Goal: Task Accomplishment & Management: Complete application form

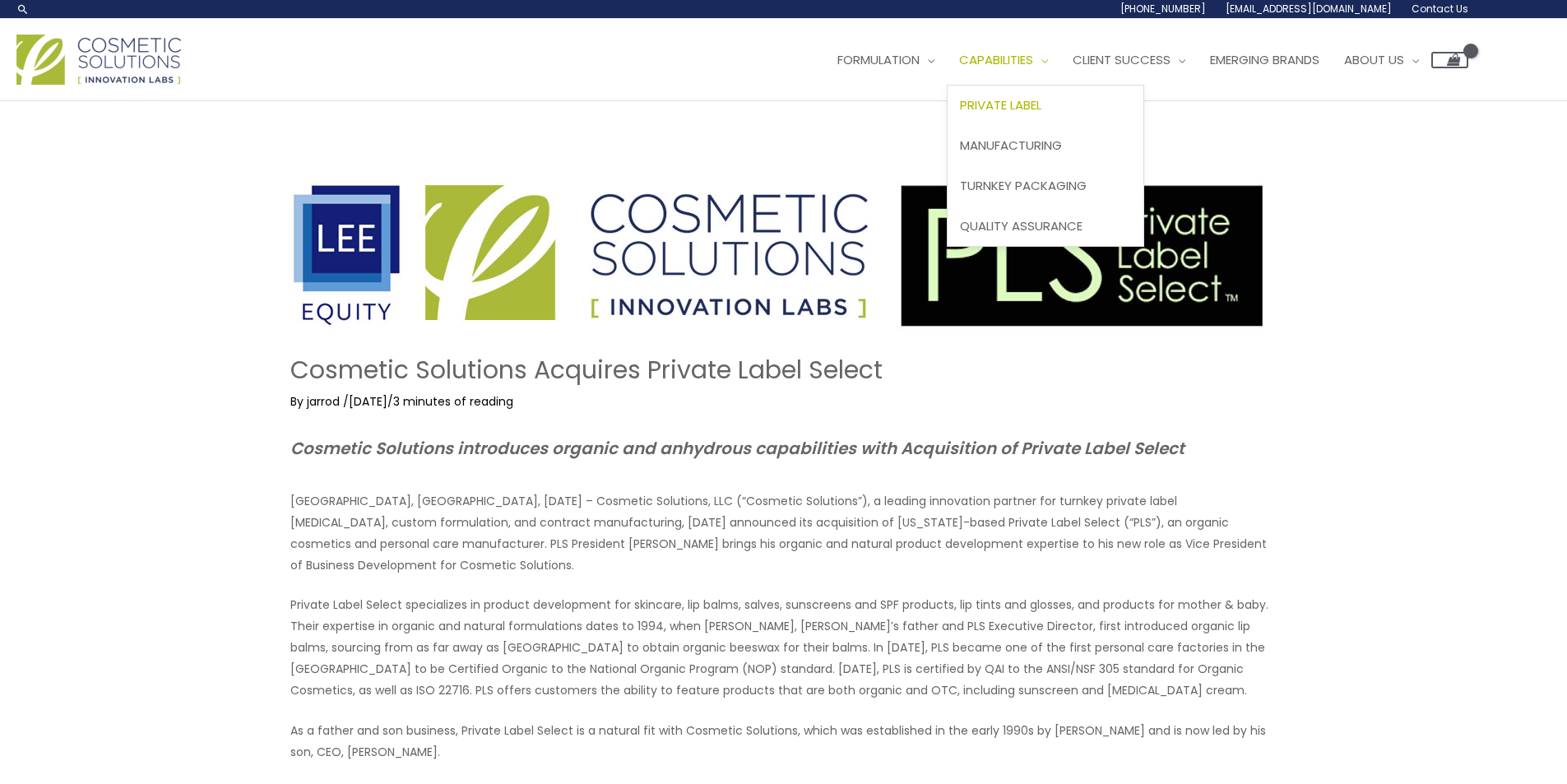
click at [960, 114] on span "Private Label" at bounding box center [1000, 105] width 81 height 18
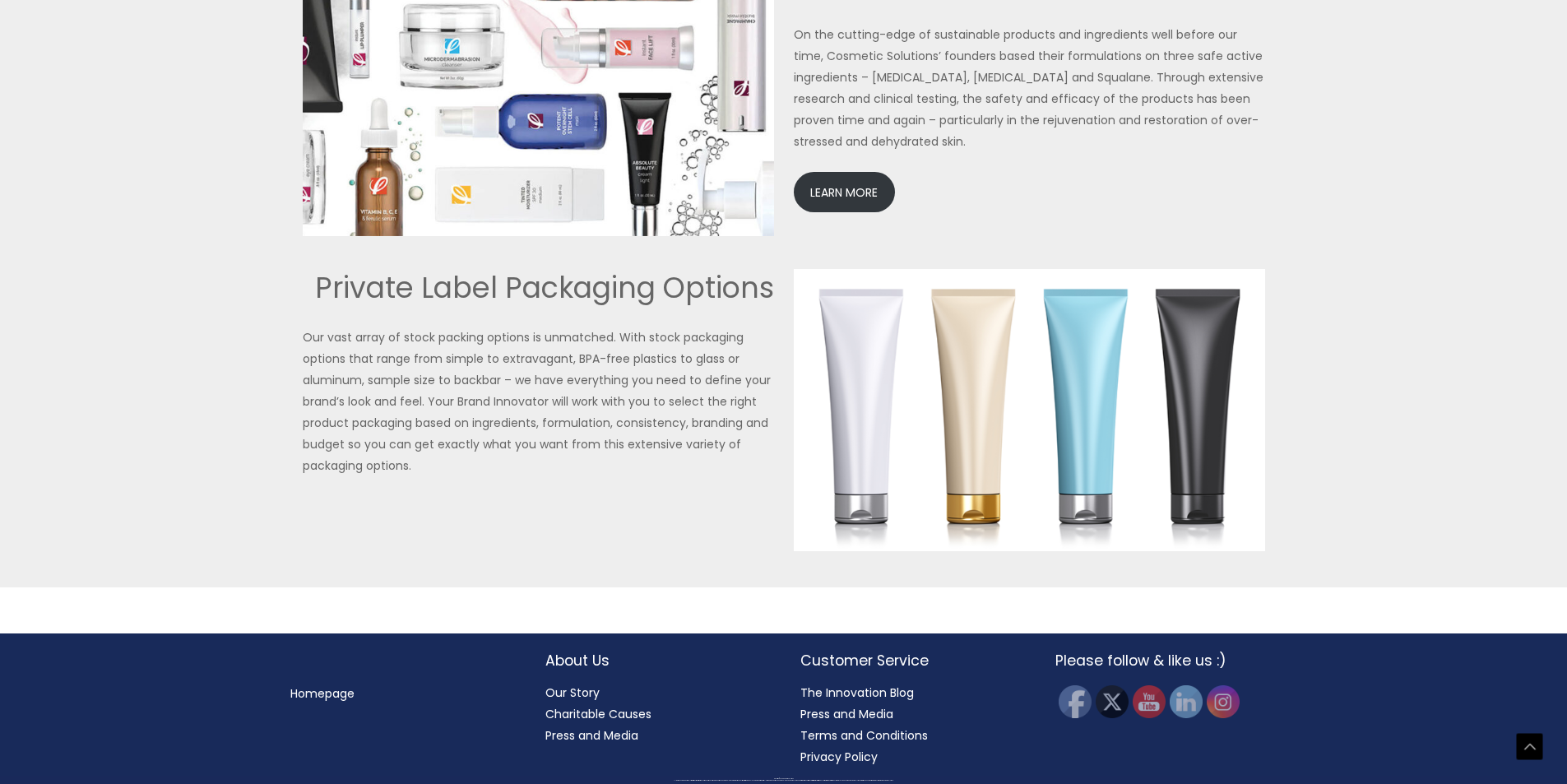
scroll to position [4059, 0]
click at [924, 479] on img at bounding box center [1029, 410] width 471 height 283
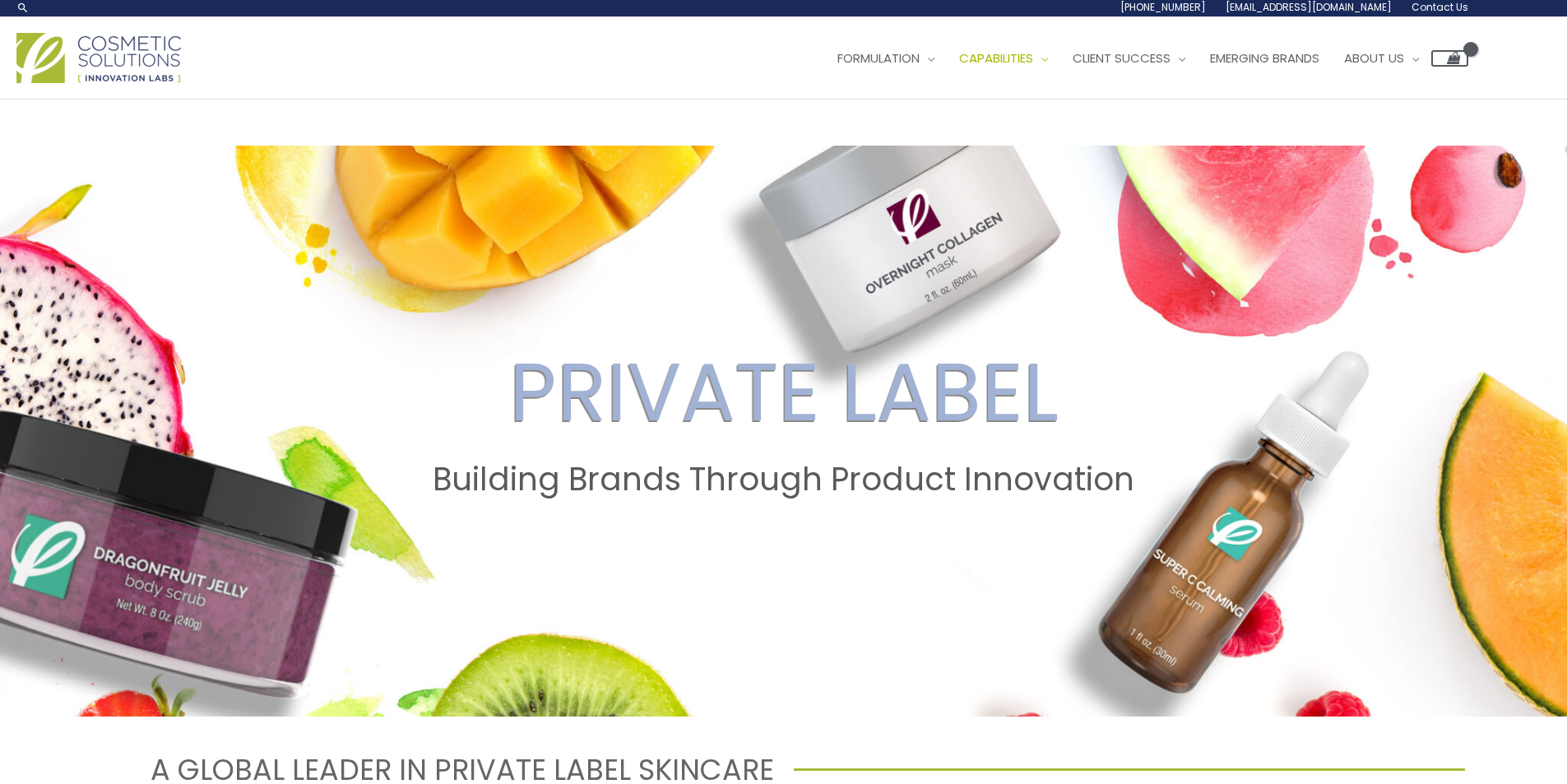
scroll to position [0, 0]
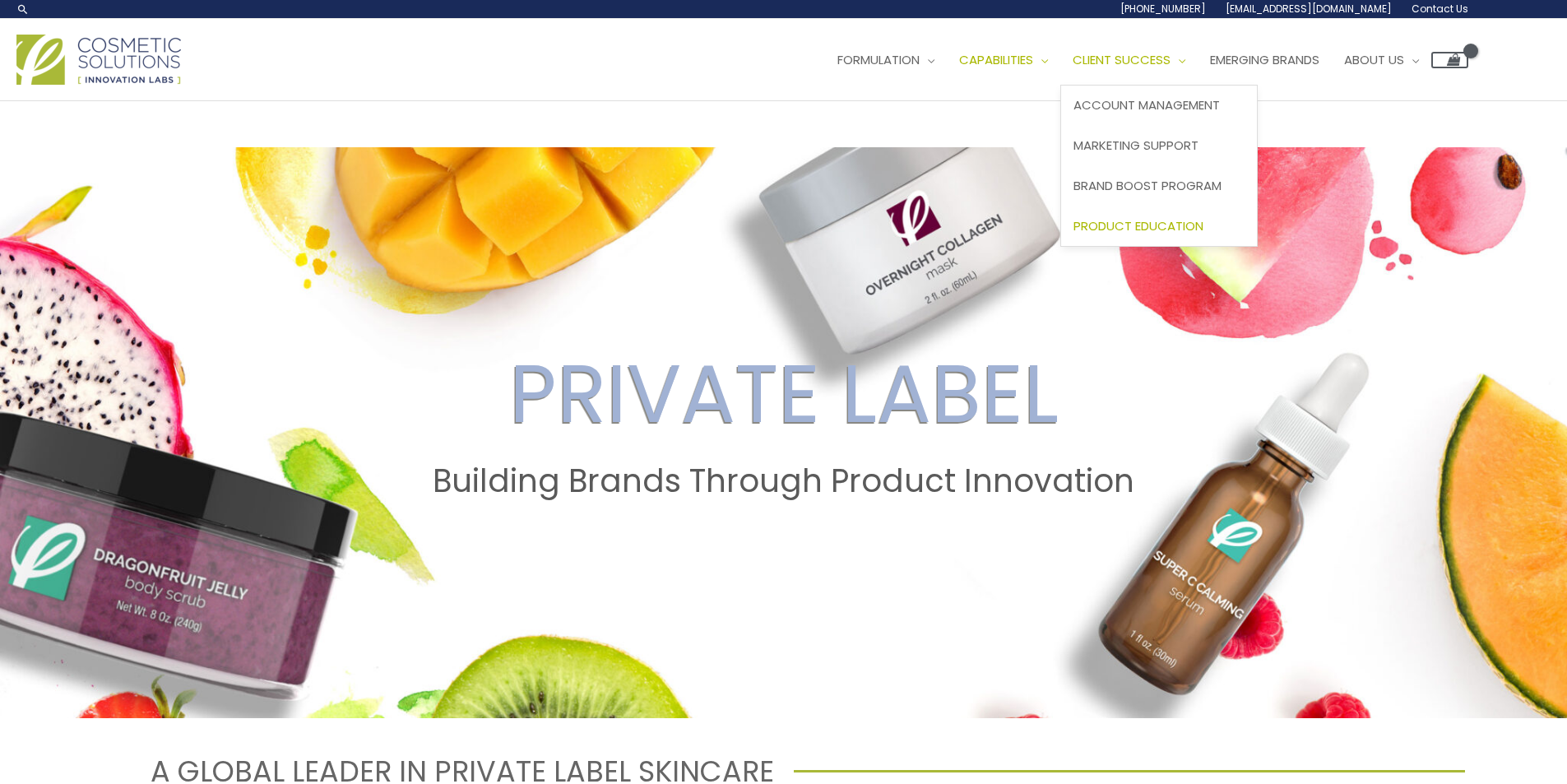
click at [1074, 234] on span "Product Education" at bounding box center [1138, 225] width 130 height 18
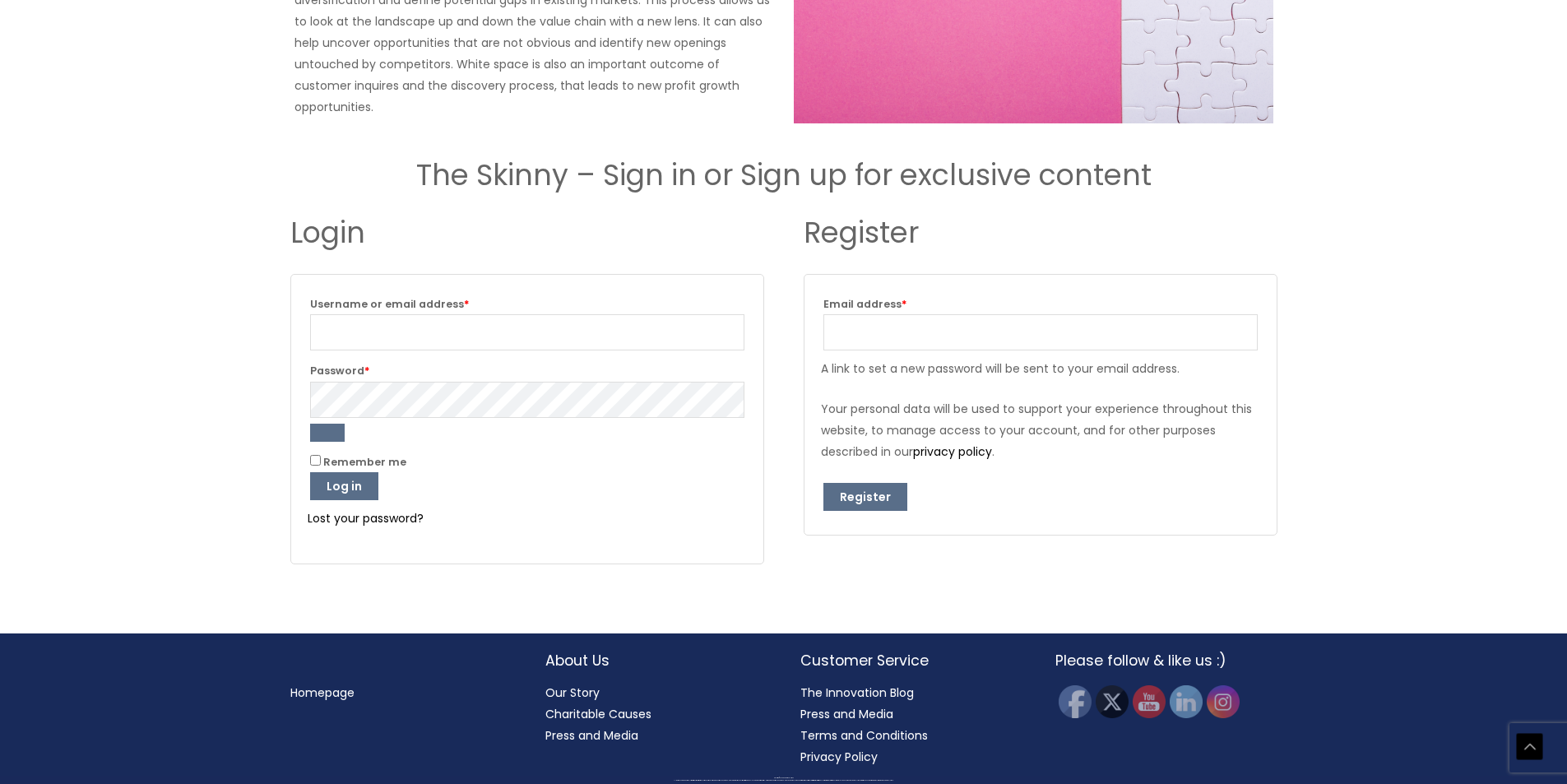
scroll to position [2130, 0]
click at [450, 336] on input "Username or email address * Required" at bounding box center [527, 331] width 434 height 36
type input "m"
type input "vitanausproducts@gmail.com"
drag, startPoint x: 922, startPoint y: 376, endPoint x: 927, endPoint y: 356, distance: 20.6
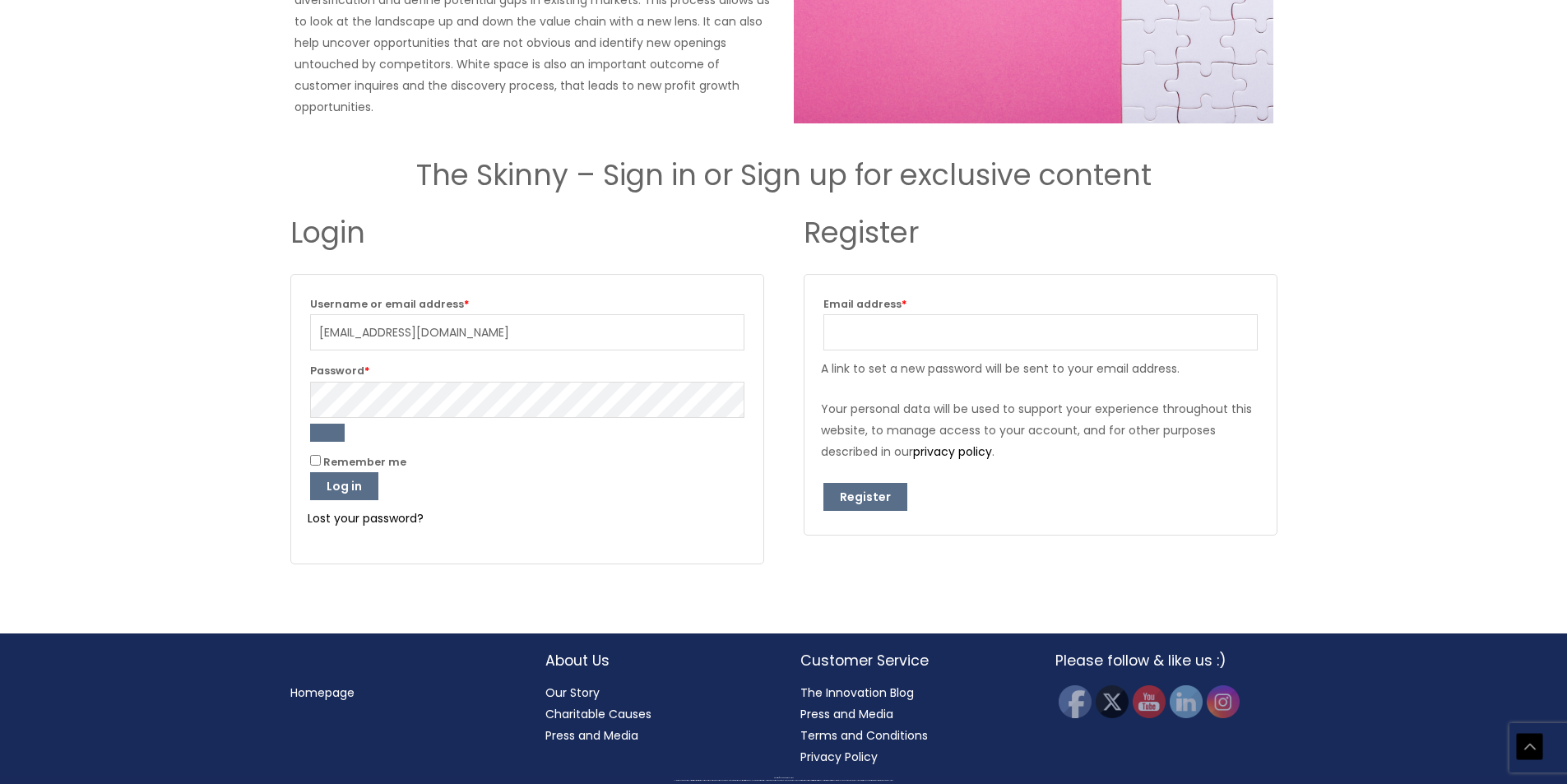
click at [923, 375] on p "A link to set a new password will be sent to your email address." at bounding box center [1040, 369] width 439 height 22
click at [927, 336] on input "Email address * Required" at bounding box center [1040, 331] width 434 height 36
type input "Vitanausproducts@gmail.com"
click at [845, 505] on button "Register" at bounding box center [866, 496] width 84 height 28
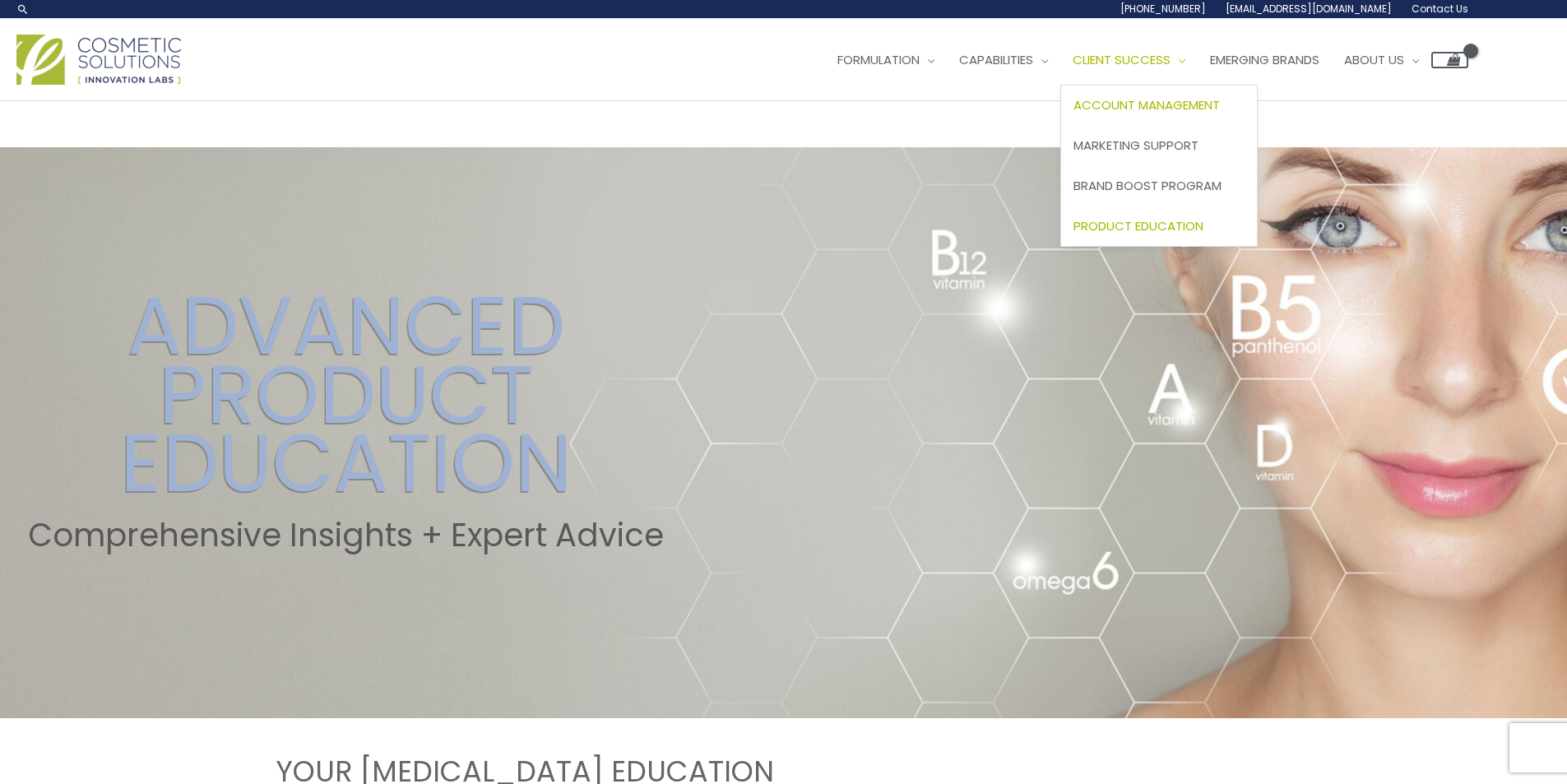
click at [1215, 104] on span "Account Management" at bounding box center [1147, 105] width 146 height 18
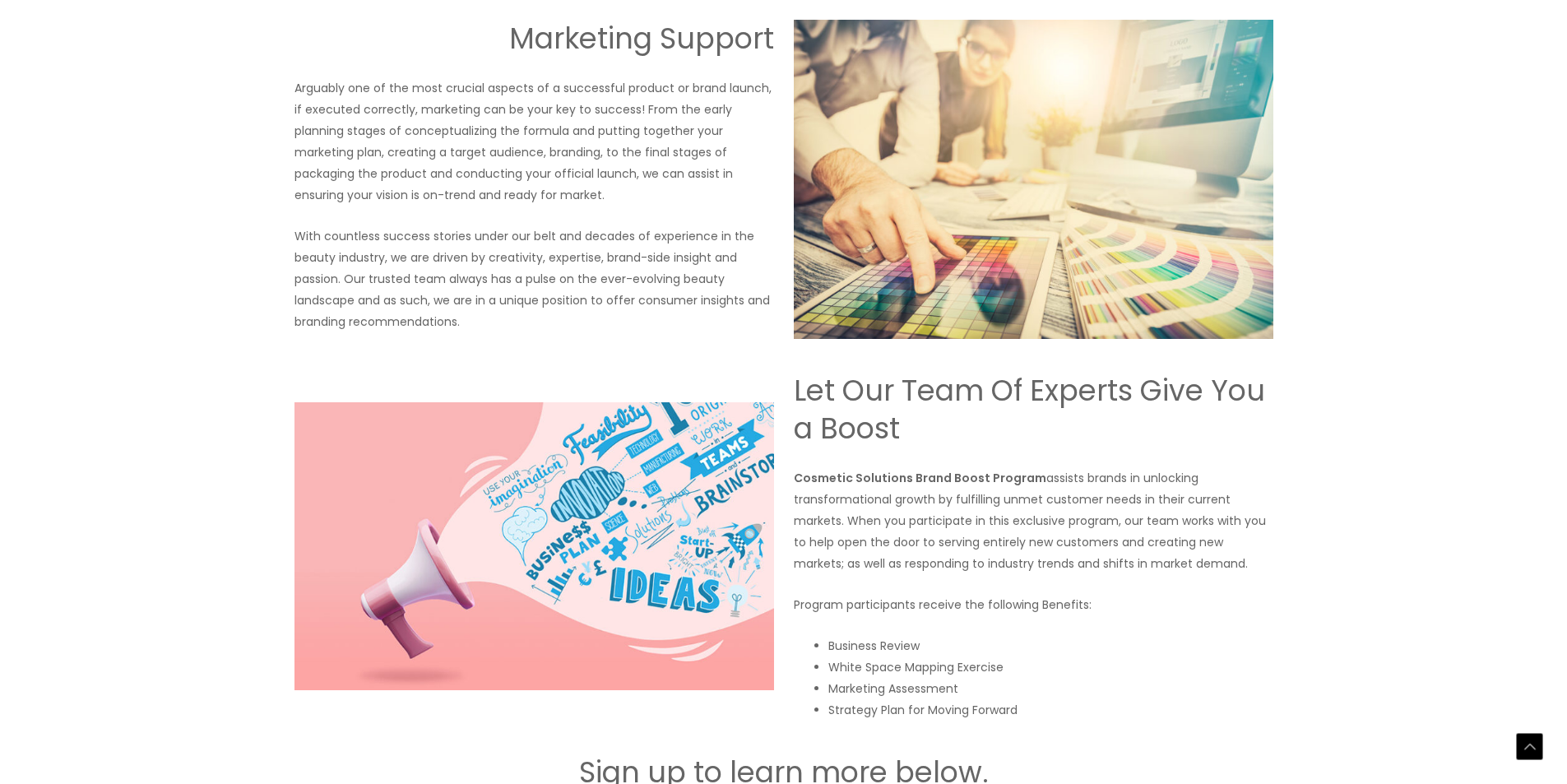
scroll to position [1848, 0]
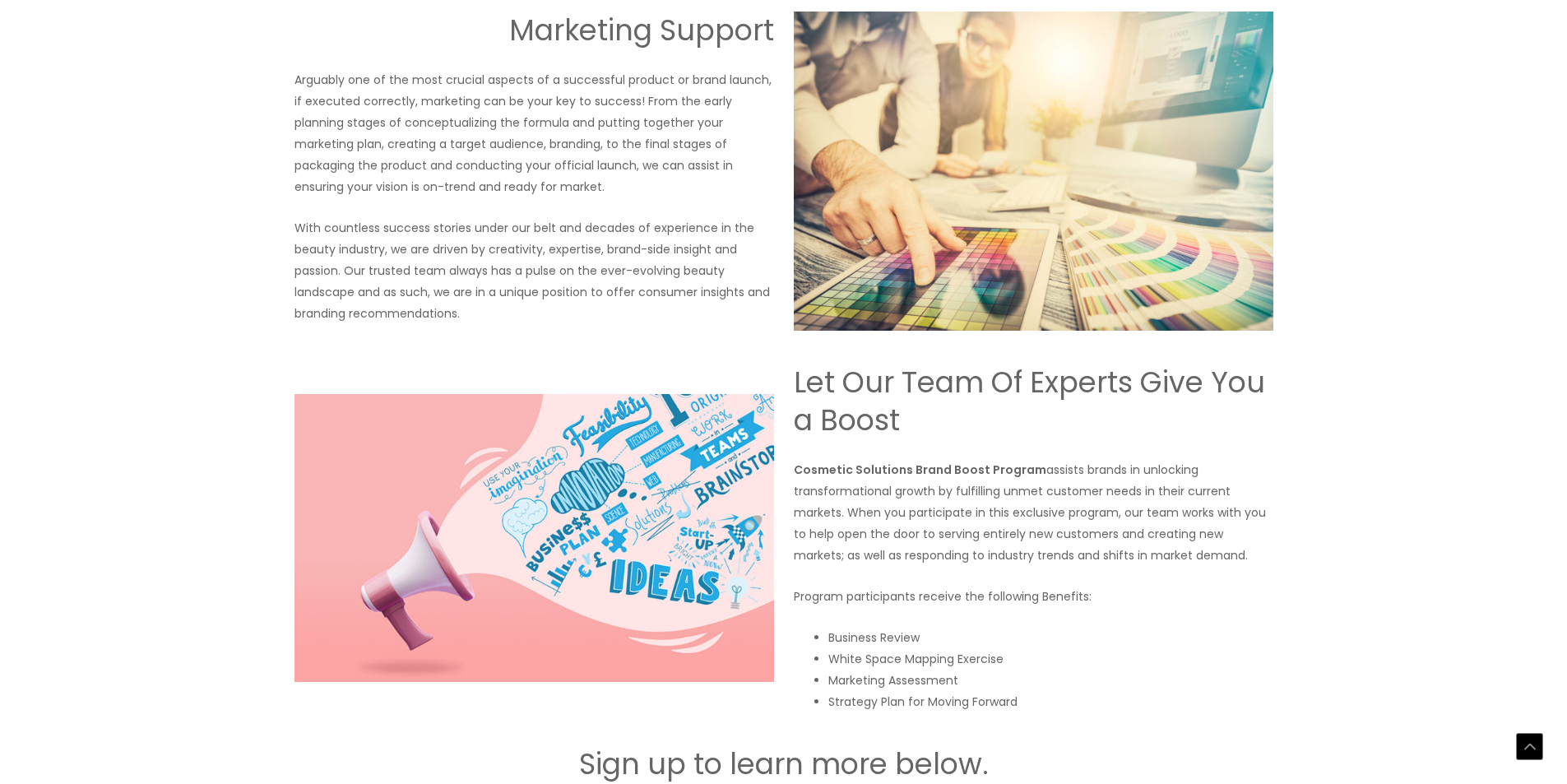
drag, startPoint x: 594, startPoint y: 541, endPoint x: 606, endPoint y: 541, distance: 12.0
click at [599, 197] on p "Arguably one of the most crucial aspects of a successful product or brand launc…" at bounding box center [534, 133] width 480 height 128
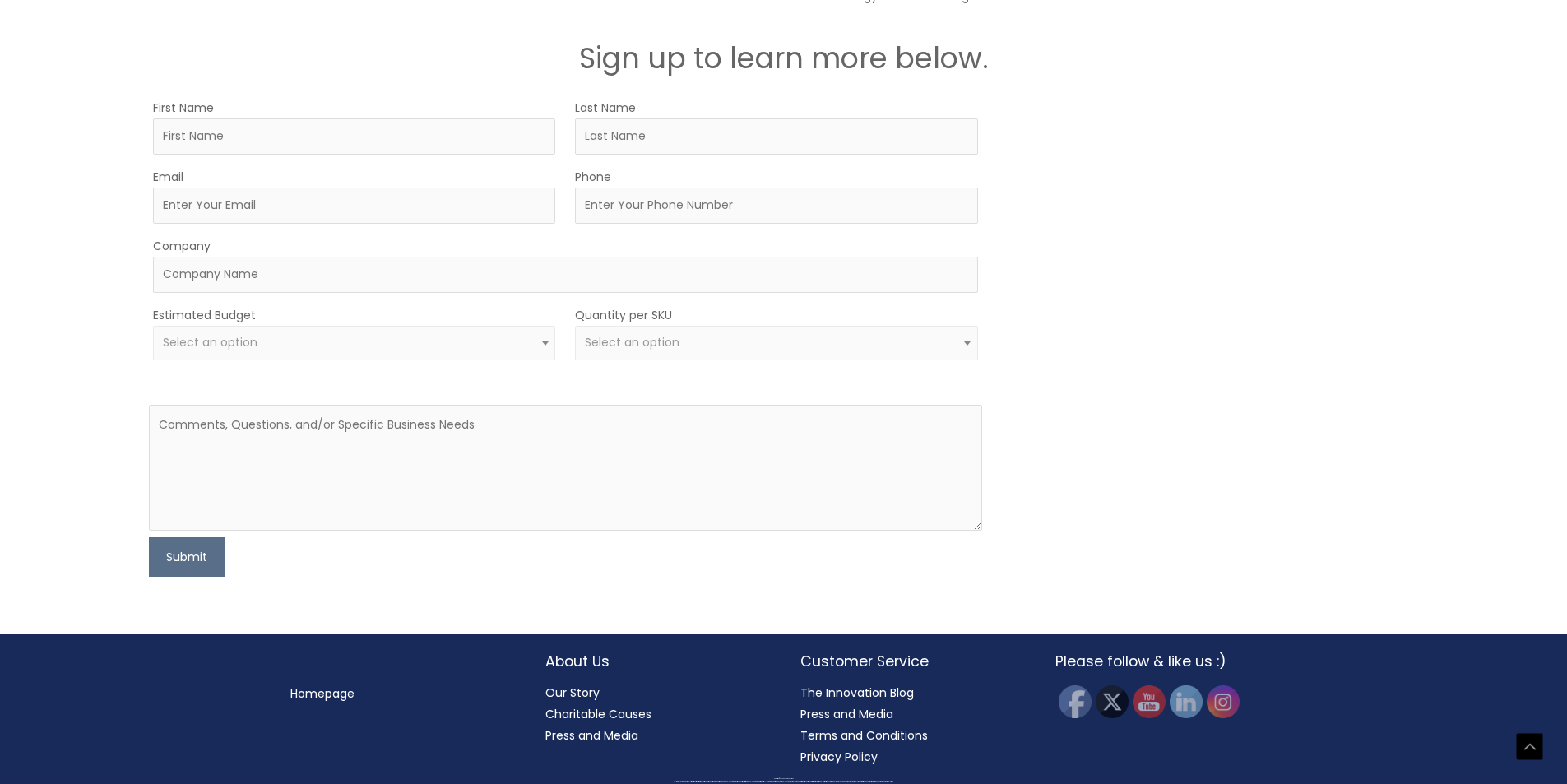
scroll to position [2671, 0]
click at [814, 351] on span "Select an option" at bounding box center [777, 342] width 383 height 16
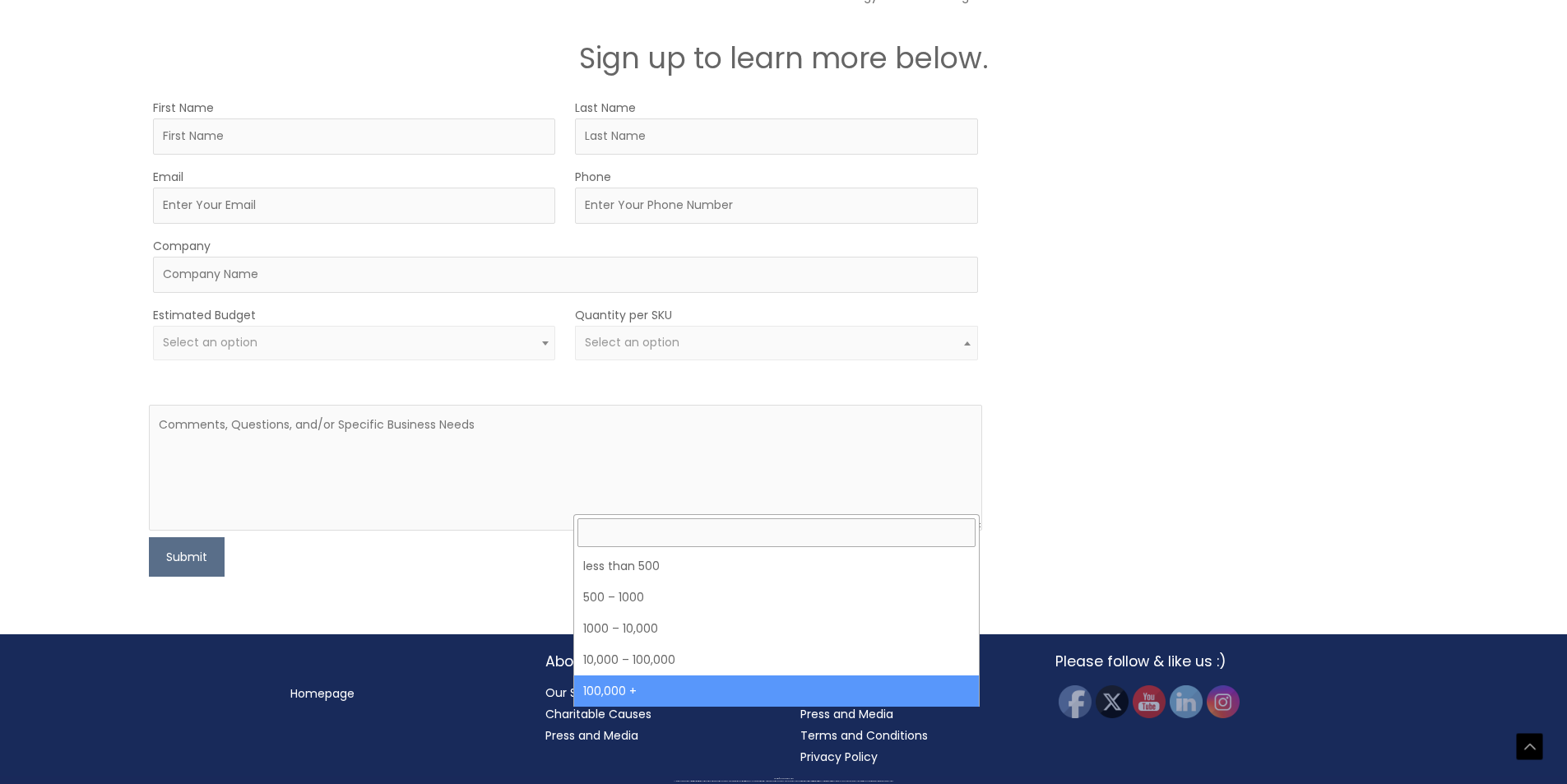
click at [364, 351] on span "Select an option" at bounding box center [355, 342] width 383 height 16
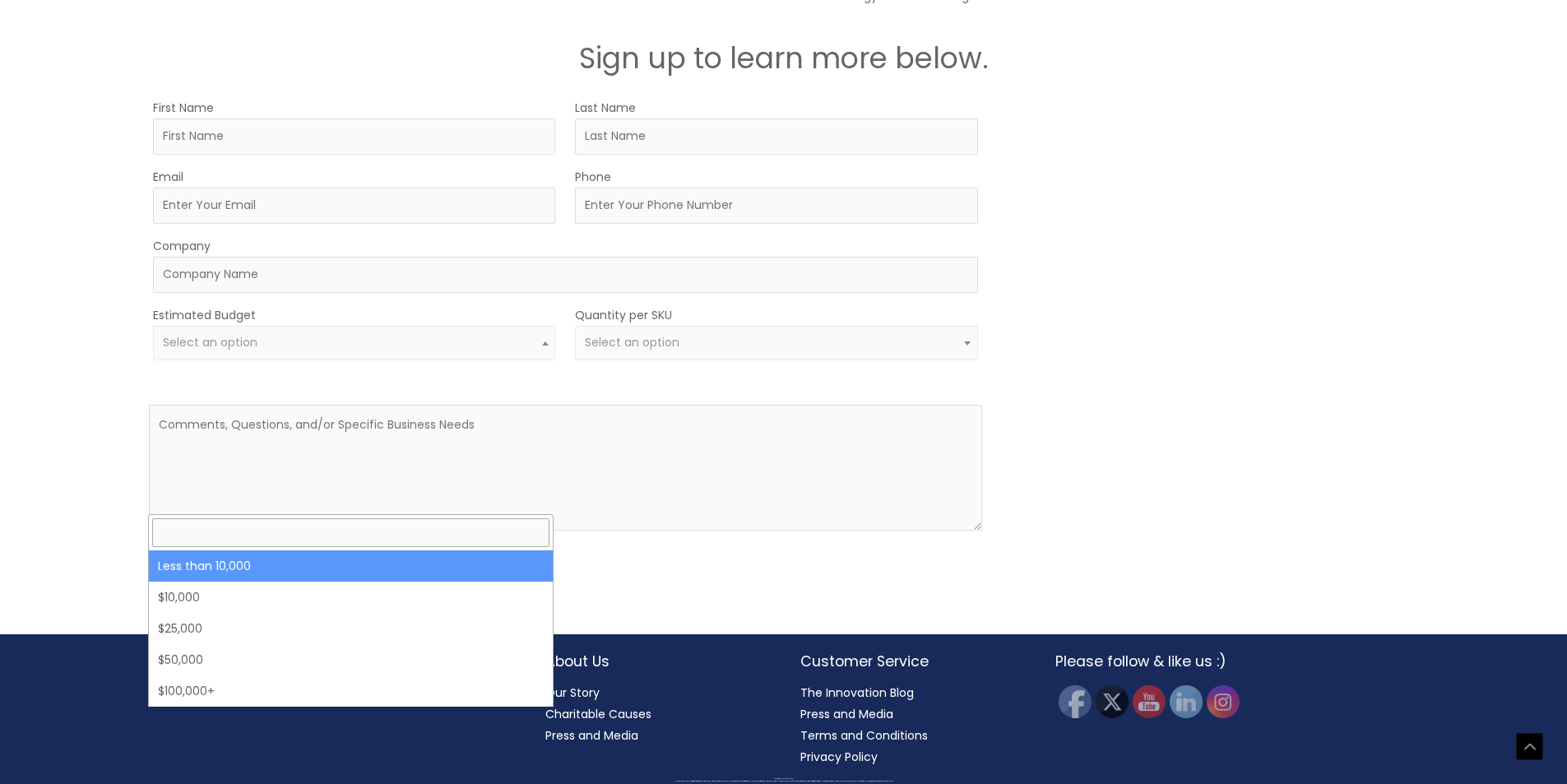
click at [349, 77] on h2 "Sign up to learn more below." at bounding box center [784, 58] width 987 height 38
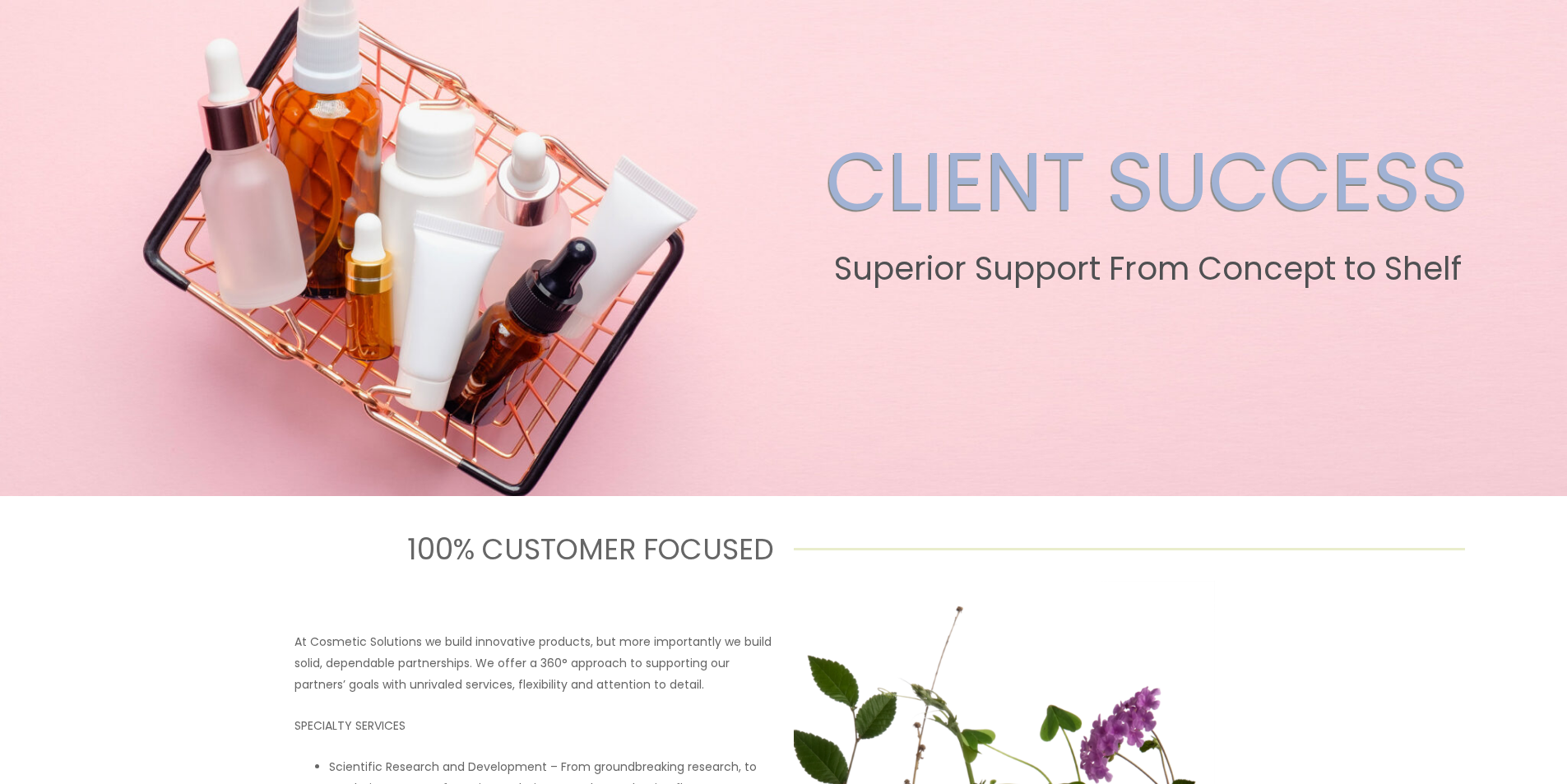
scroll to position [0, 0]
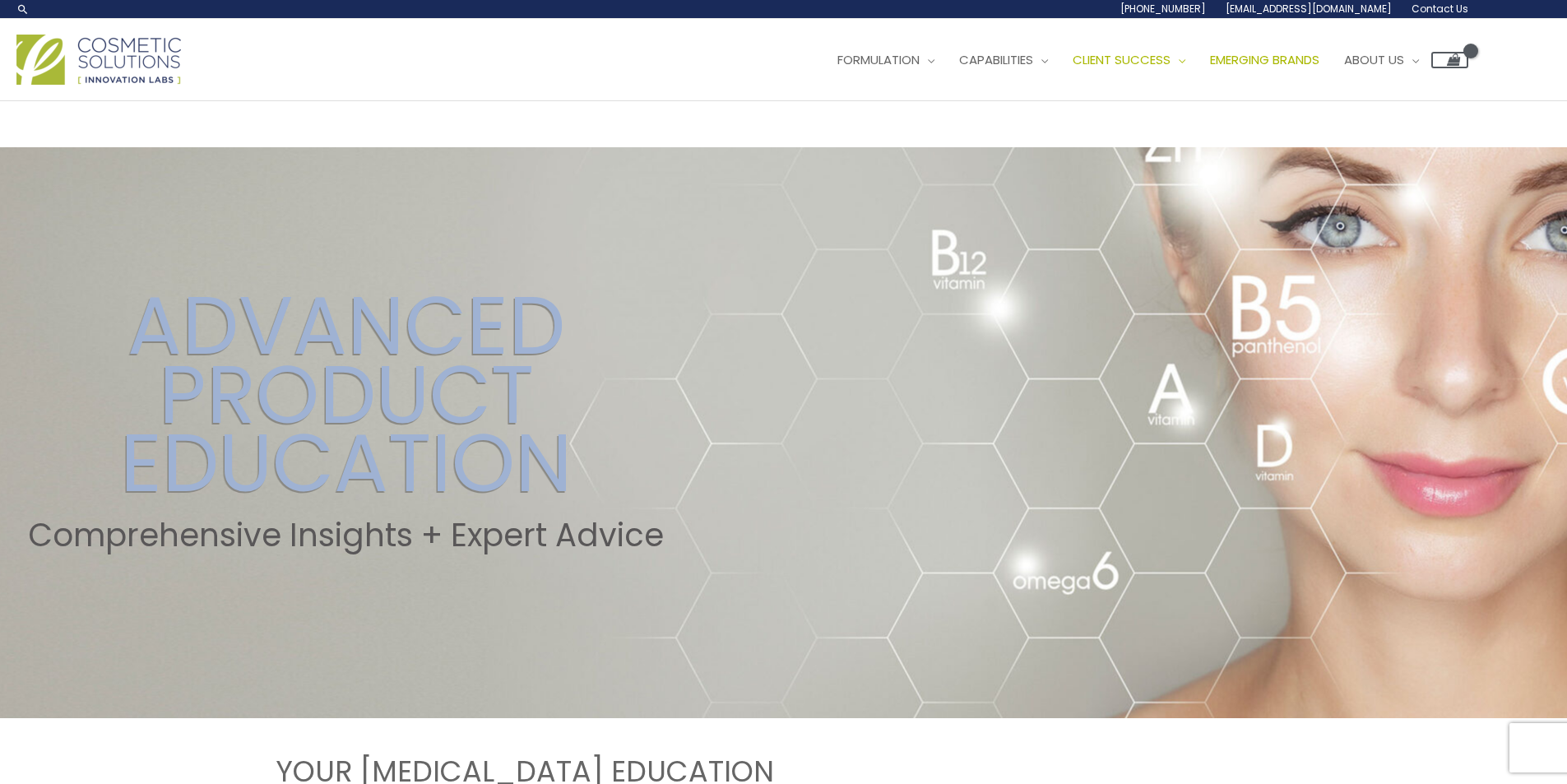
click at [1319, 59] on span "Emerging Brands" at bounding box center [1265, 59] width 110 height 18
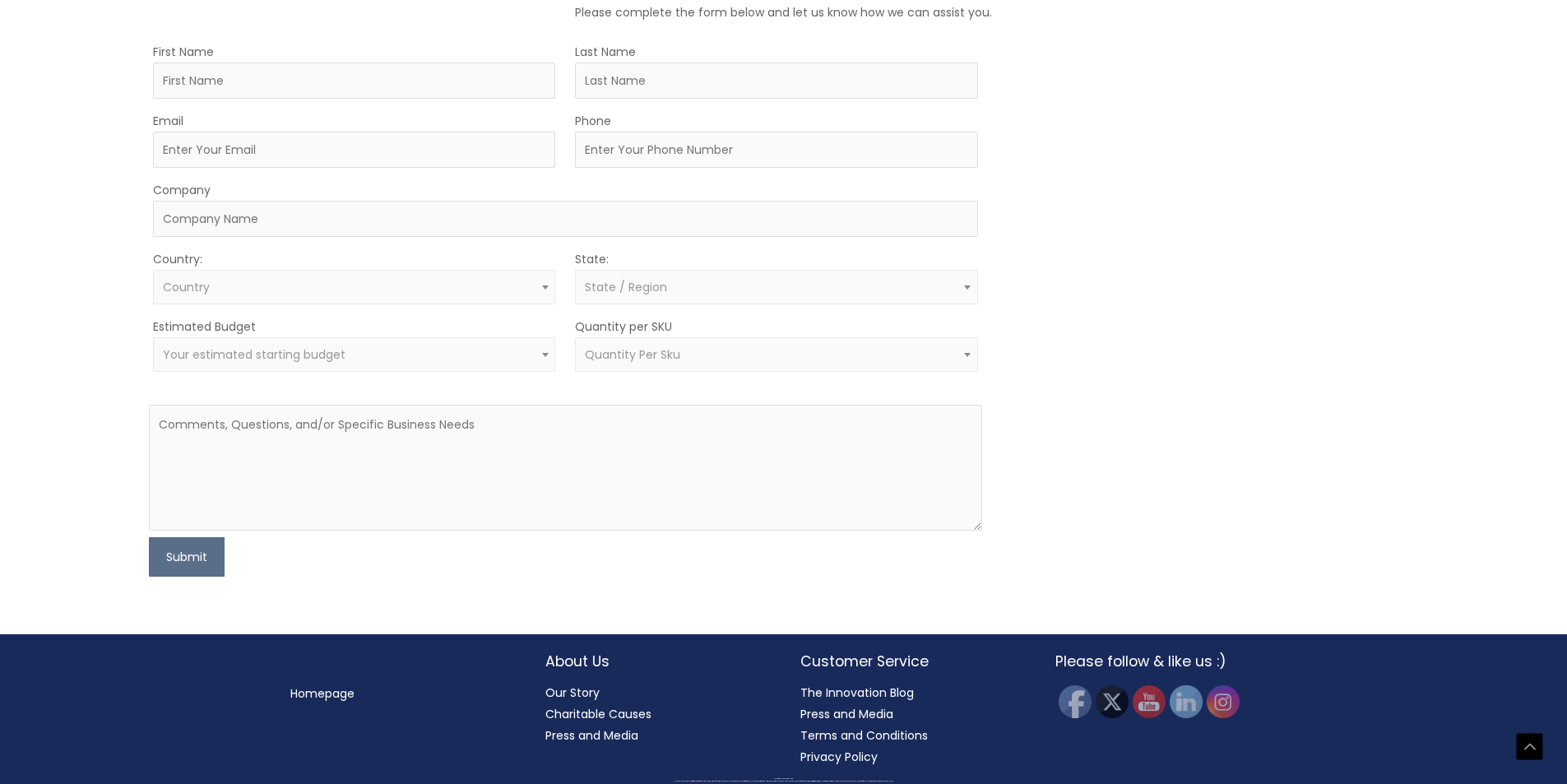
scroll to position [1316, 0]
